Goal: Find contact information: Find contact information

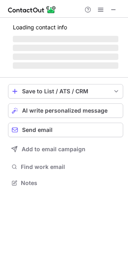
scroll to position [187, 128]
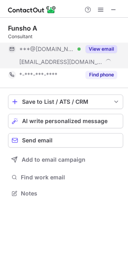
click at [111, 49] on button "View email" at bounding box center [102, 49] width 32 height 8
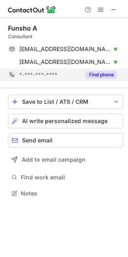
scroll to position [4, 4]
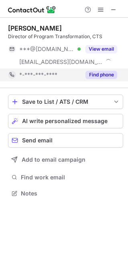
scroll to position [187, 128]
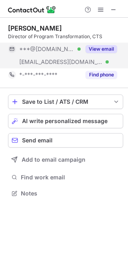
click at [109, 51] on button "View email" at bounding box center [102, 49] width 32 height 8
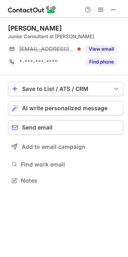
scroll to position [174, 128]
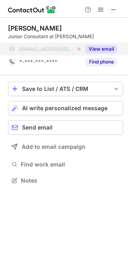
click at [108, 51] on button "View email" at bounding box center [102, 49] width 32 height 8
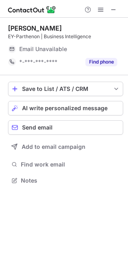
scroll to position [4, 4]
click at [111, 10] on span at bounding box center [114, 9] width 6 height 6
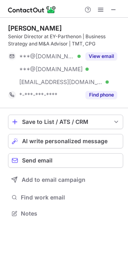
scroll to position [207, 128]
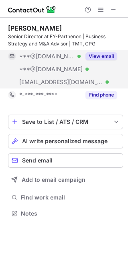
click at [102, 58] on button "View email" at bounding box center [102, 56] width 32 height 8
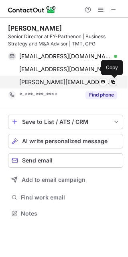
click at [113, 84] on span at bounding box center [113, 82] width 6 height 6
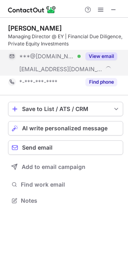
scroll to position [195, 128]
click at [110, 55] on button "View email" at bounding box center [102, 56] width 32 height 8
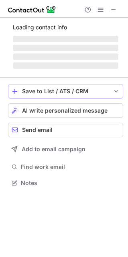
scroll to position [187, 128]
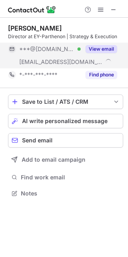
click at [102, 49] on button "View email" at bounding box center [102, 49] width 32 height 8
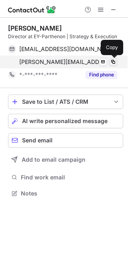
click at [113, 61] on span at bounding box center [113, 62] width 6 height 6
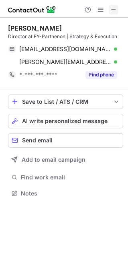
click at [115, 12] on span at bounding box center [114, 9] width 6 height 6
